Goal: Navigation & Orientation: Find specific page/section

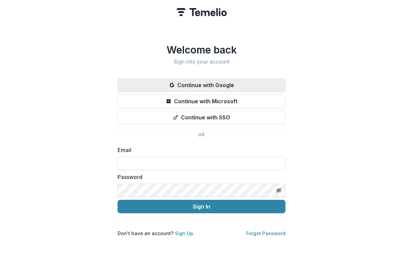
click at [185, 82] on button "Continue with Google" at bounding box center [202, 84] width 168 height 13
